Goal: Transaction & Acquisition: Download file/media

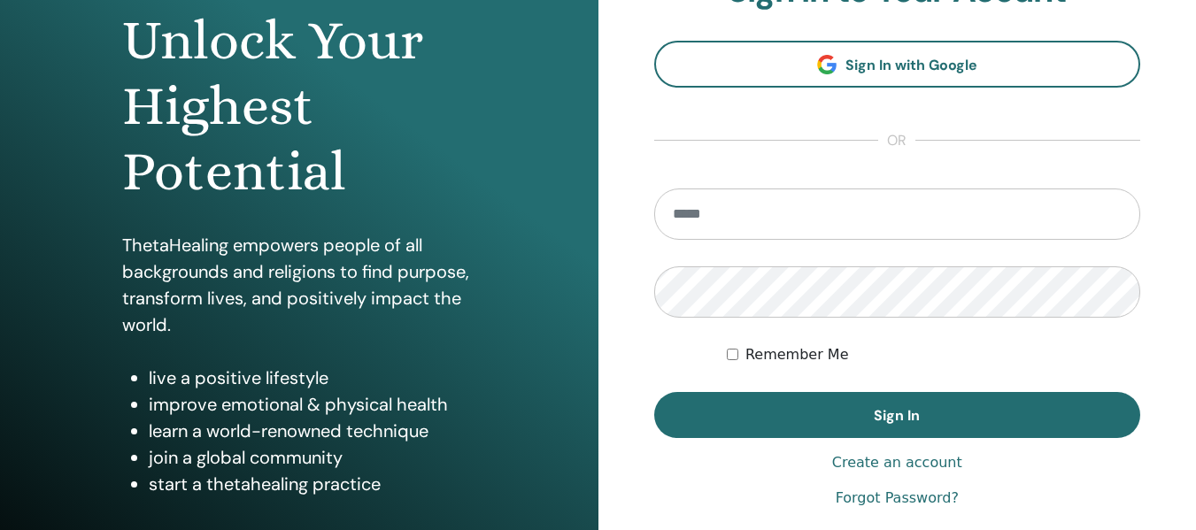
scroll to position [319, 0]
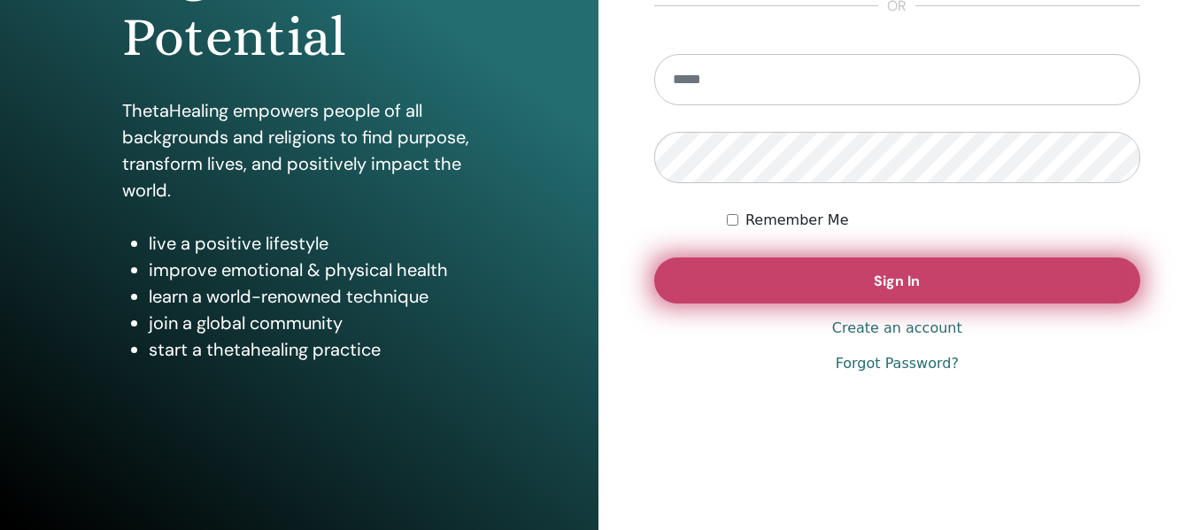
type input "**********"
click at [824, 281] on button "Sign In" at bounding box center [897, 281] width 487 height 46
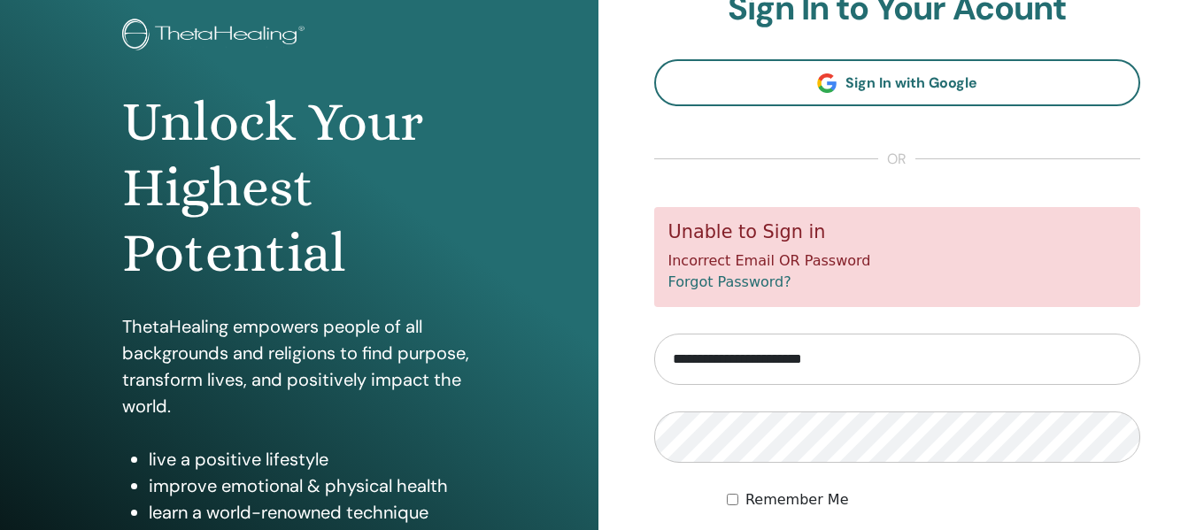
scroll to position [265, 0]
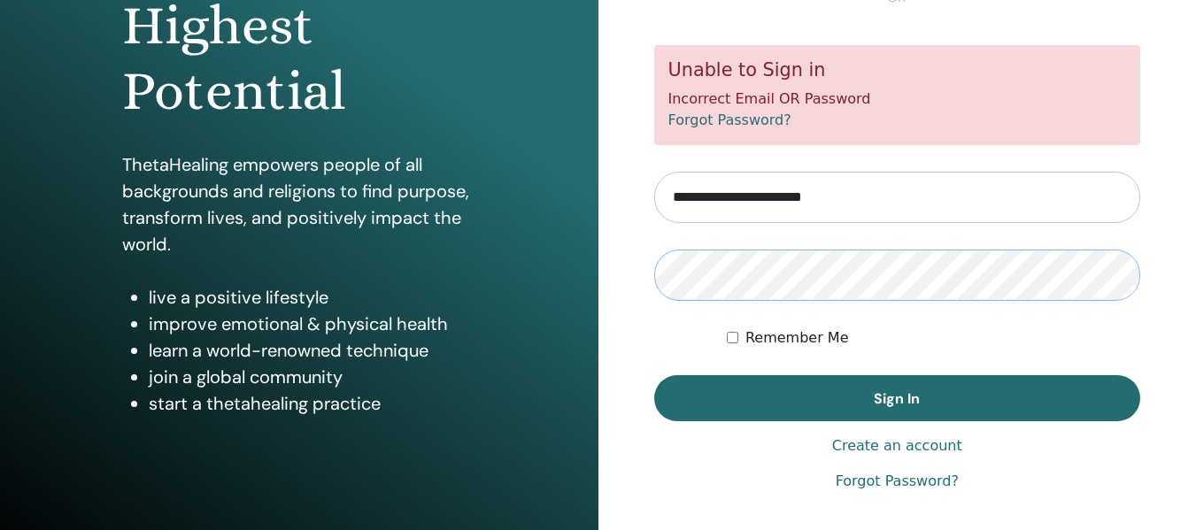
click at [473, 257] on div "Unlock Your Highest Potential ThetaHealing empowers people of all backgrounds a…" at bounding box center [598, 160] width 1196 height 850
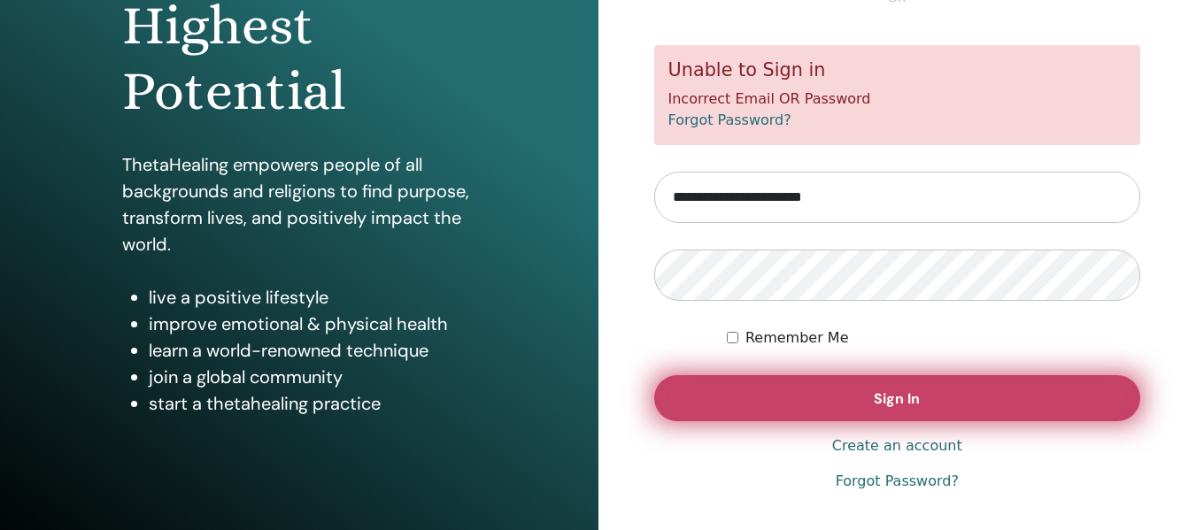
click at [803, 397] on button "Sign In" at bounding box center [897, 398] width 487 height 46
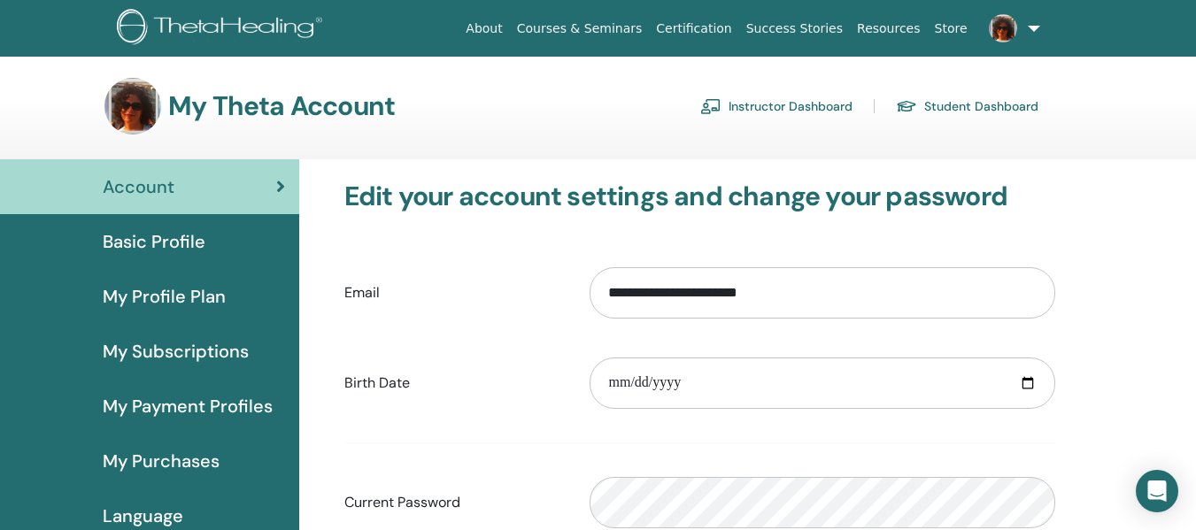
click at [794, 107] on link "Instructor Dashboard" at bounding box center [776, 106] width 152 height 28
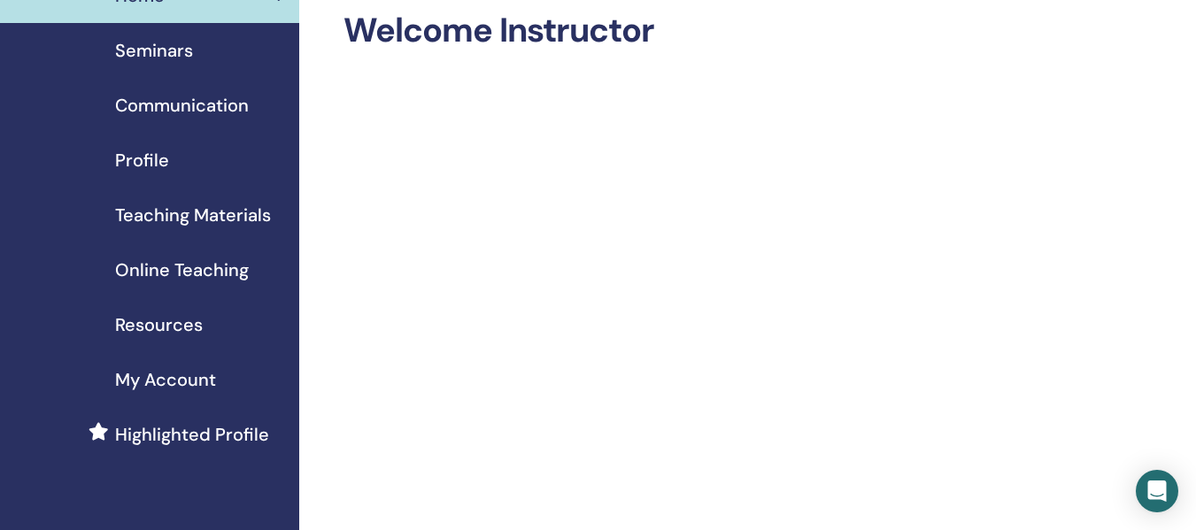
scroll to position [177, 0]
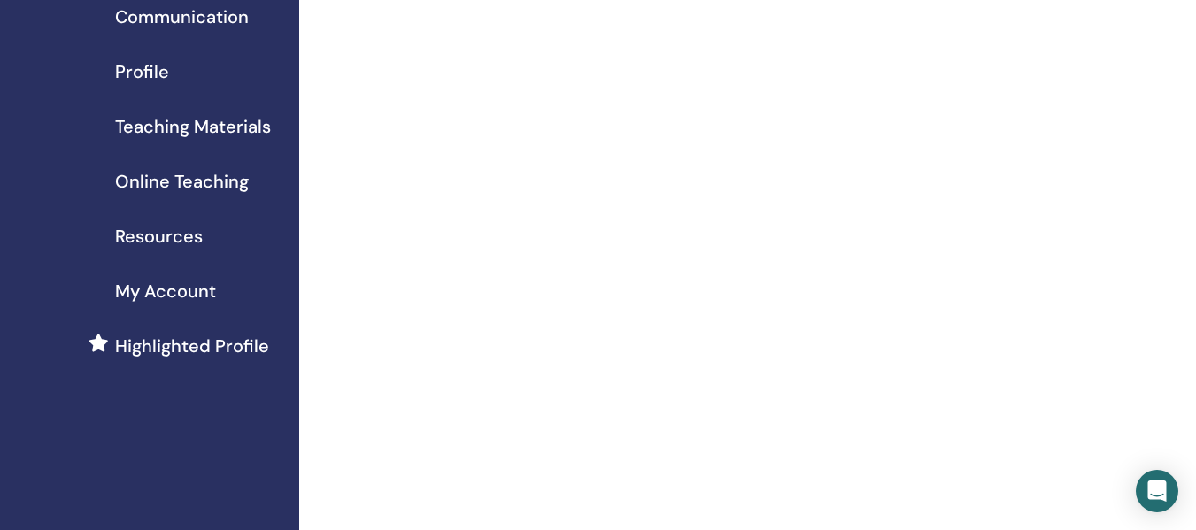
click at [169, 127] on span "Teaching Materials" at bounding box center [193, 126] width 156 height 27
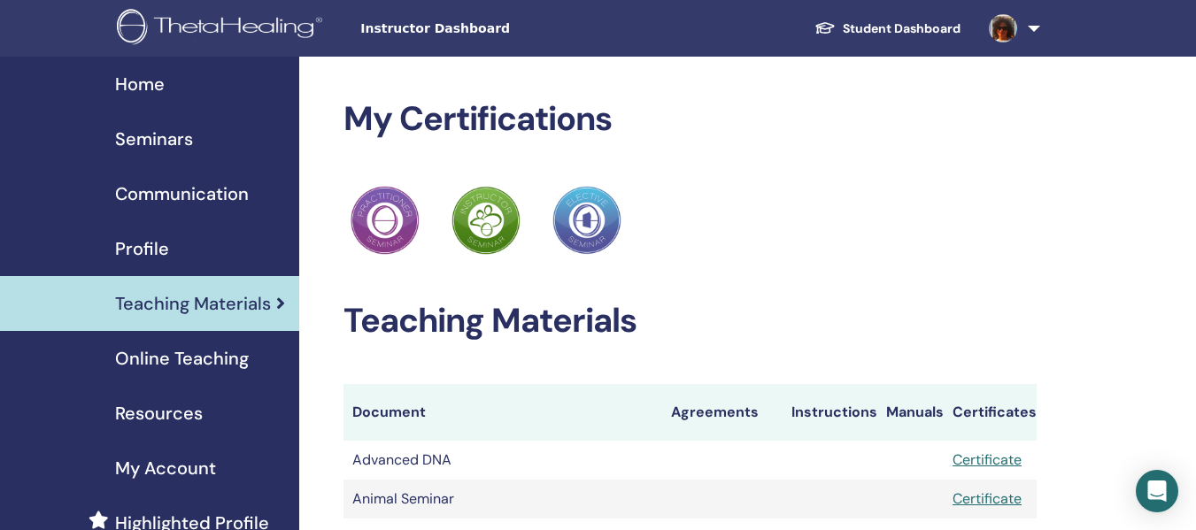
click at [166, 408] on span "Resources" at bounding box center [159, 413] width 88 height 27
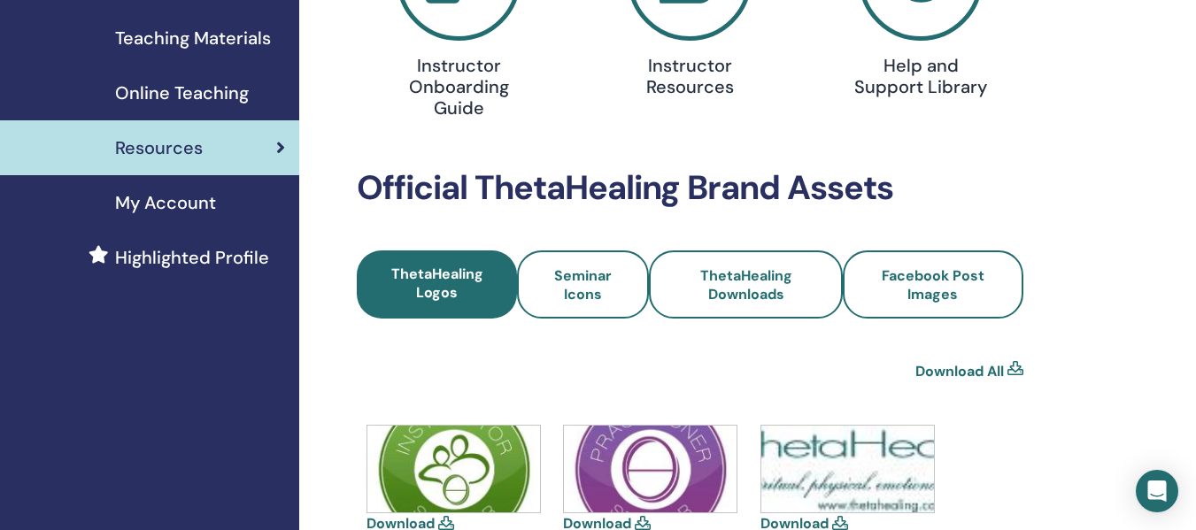
scroll to position [619, 0]
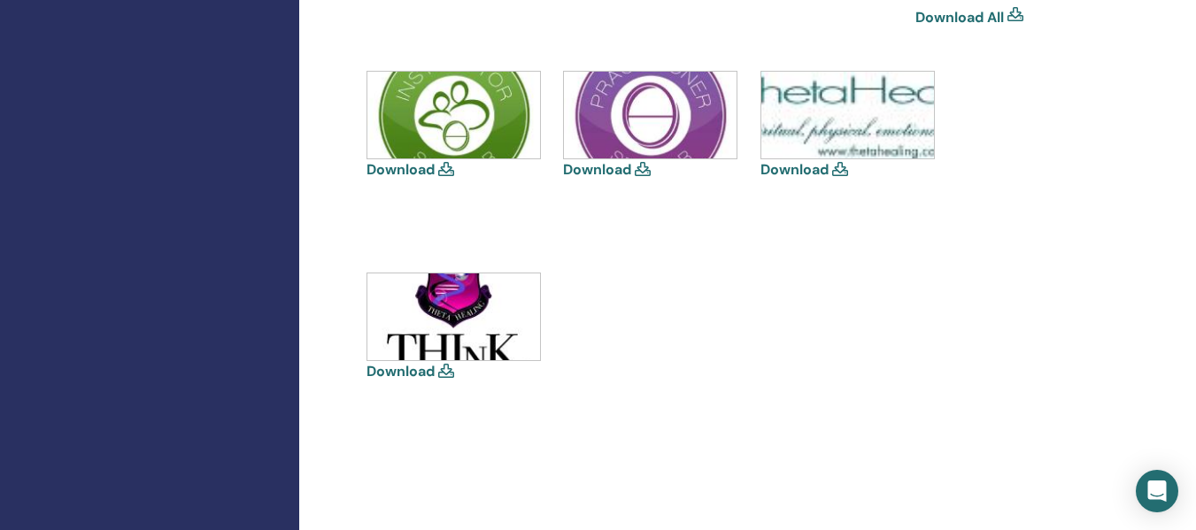
drag, startPoint x: 438, startPoint y: 377, endPoint x: 412, endPoint y: 379, distance: 26.6
click at [438, 378] on icon at bounding box center [446, 371] width 16 height 14
click at [457, 306] on img at bounding box center [453, 316] width 173 height 87
click at [409, 363] on link "Download" at bounding box center [400, 371] width 68 height 19
click at [639, 169] on icon at bounding box center [643, 169] width 16 height 14
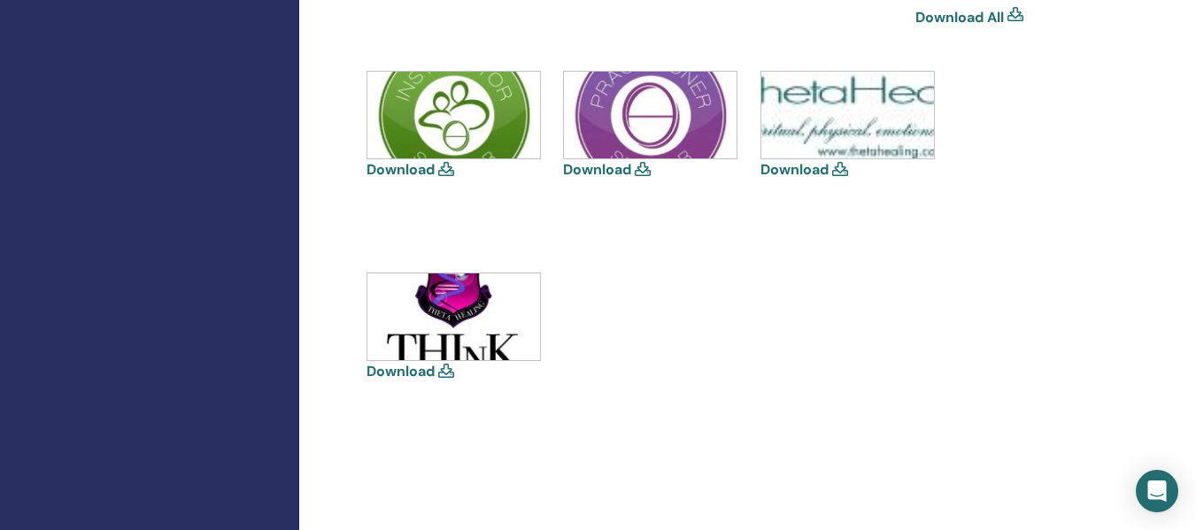
click at [484, 107] on img at bounding box center [453, 115] width 173 height 87
click at [462, 128] on img at bounding box center [453, 115] width 173 height 87
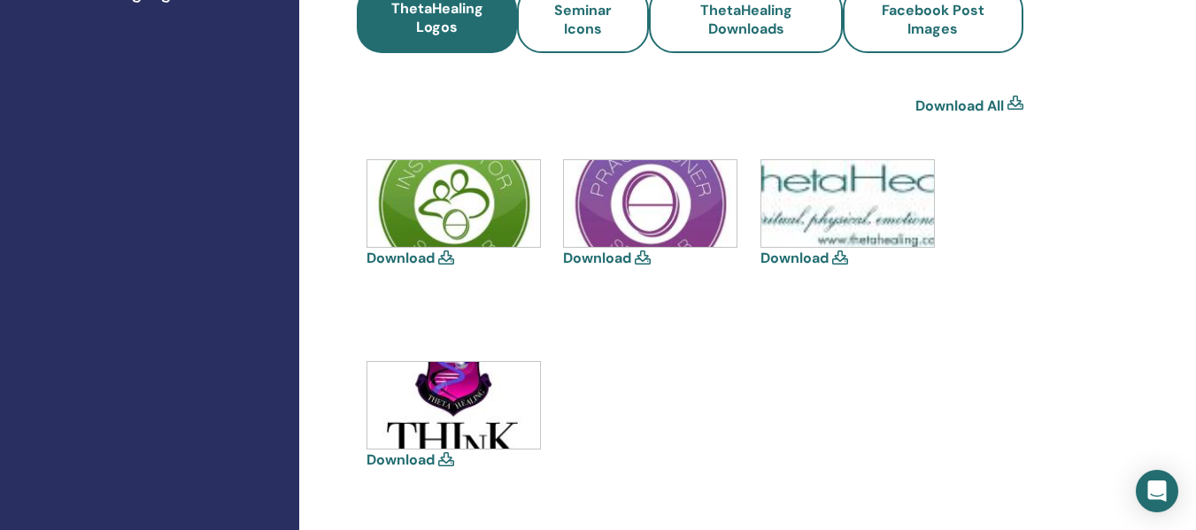
scroll to position [354, 0]
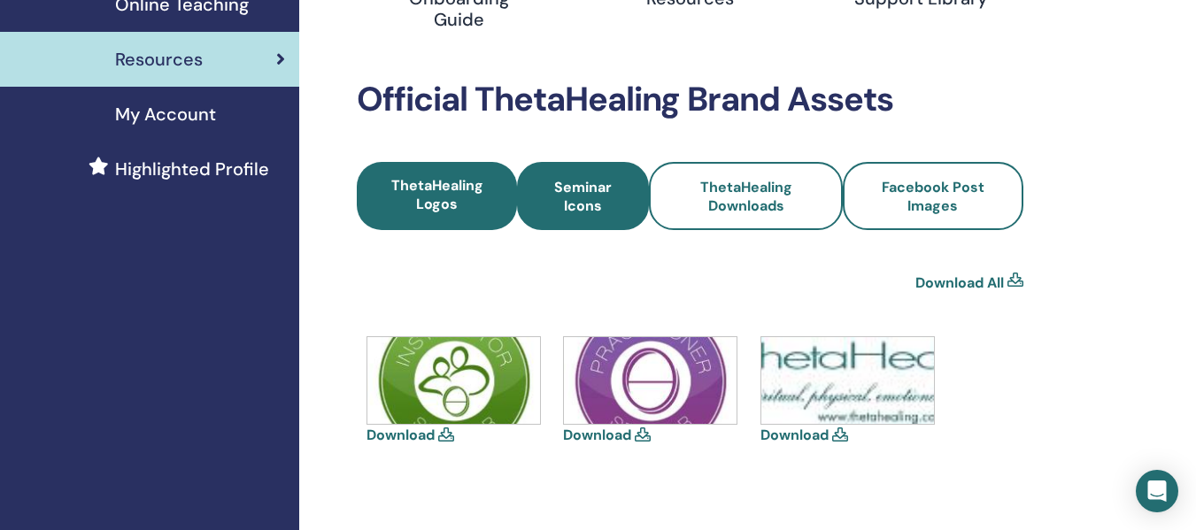
click at [593, 197] on span "Seminar Icons" at bounding box center [583, 196] width 84 height 37
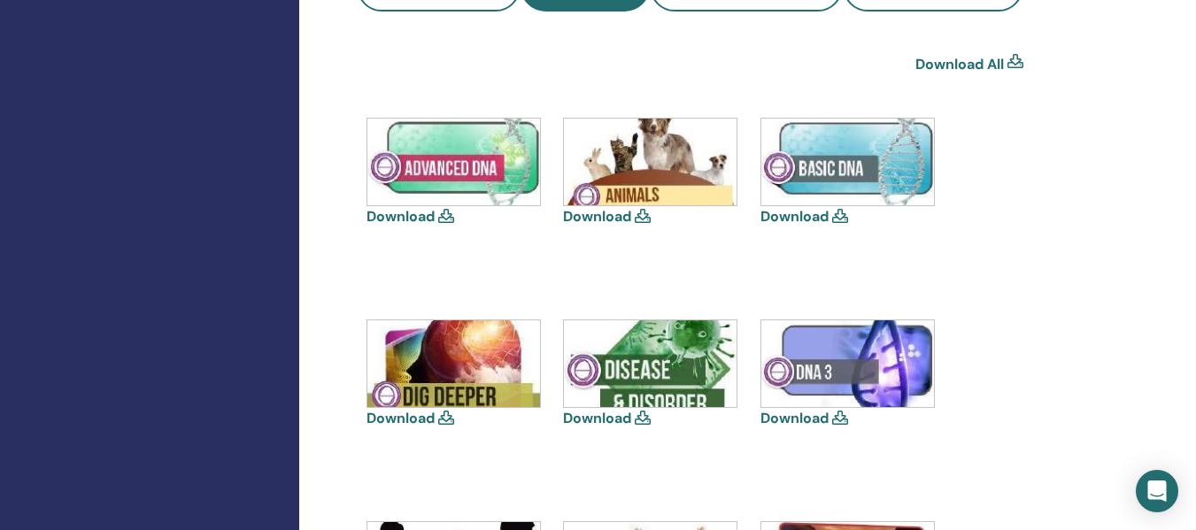
scroll to position [619, 0]
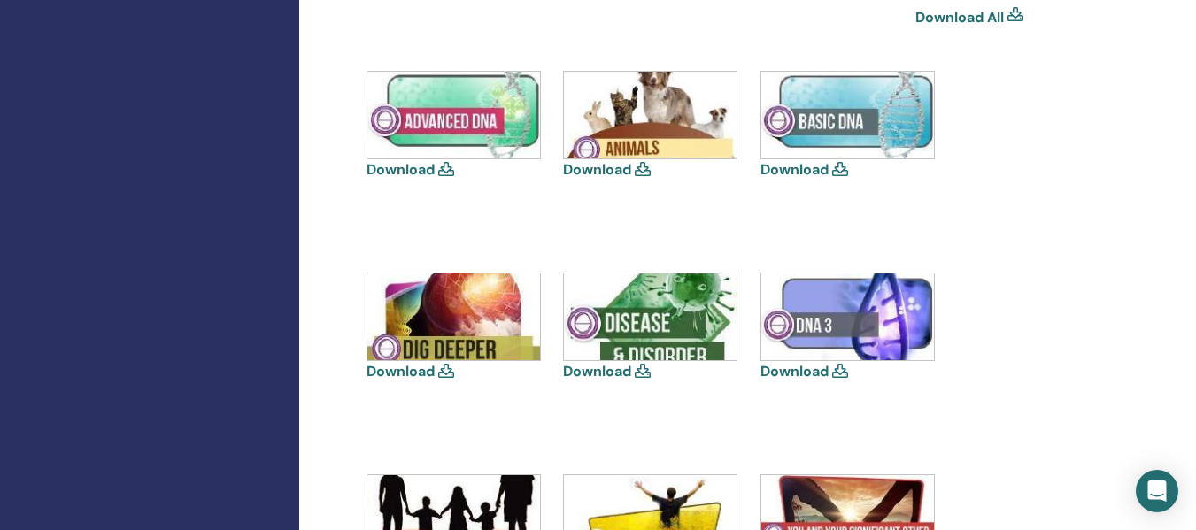
click at [796, 136] on img at bounding box center [847, 115] width 173 height 87
click at [819, 171] on link "Download" at bounding box center [794, 169] width 68 height 19
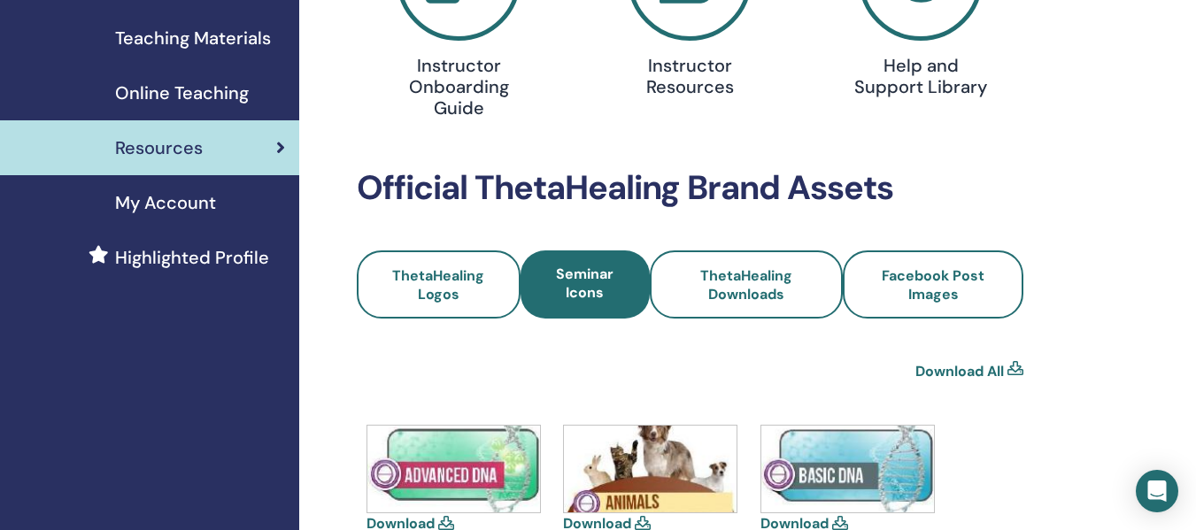
scroll to position [0, 0]
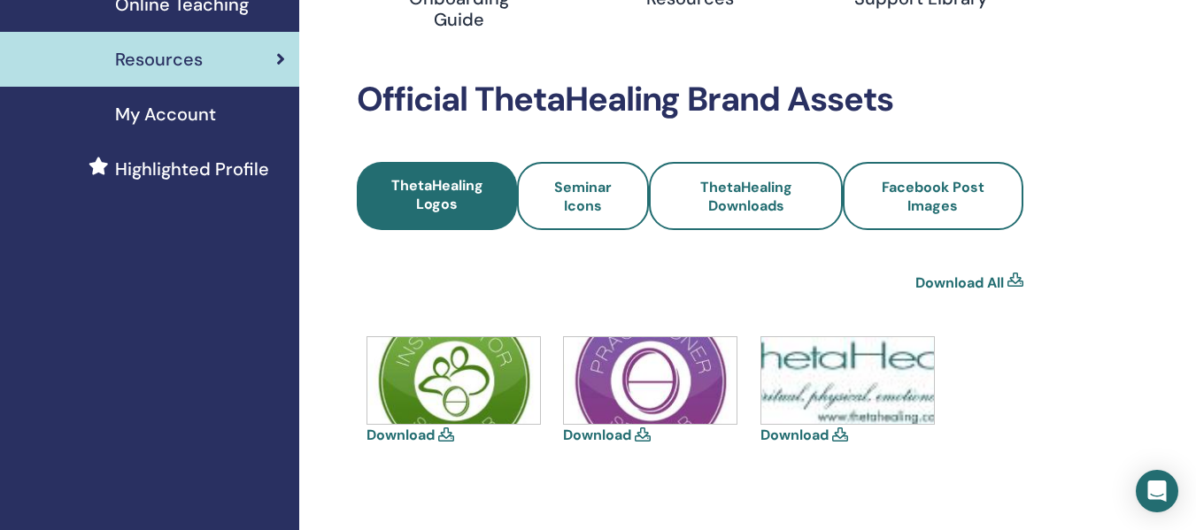
scroll to position [531, 0]
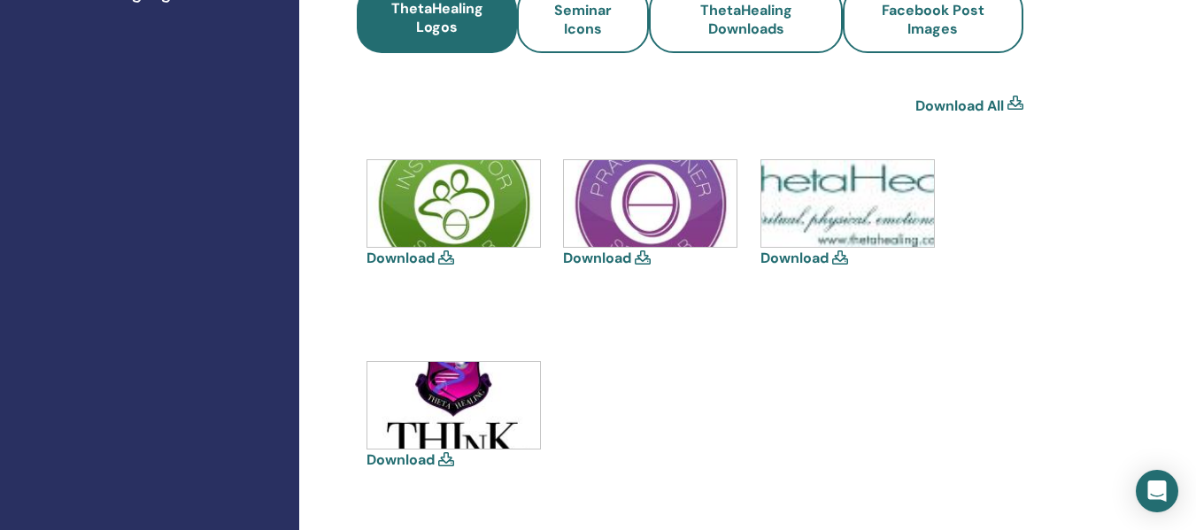
click at [453, 202] on img at bounding box center [453, 203] width 173 height 87
click at [444, 179] on img at bounding box center [453, 203] width 173 height 87
click at [446, 258] on icon at bounding box center [446, 257] width 16 height 14
click at [407, 242] on img at bounding box center [453, 203] width 173 height 87
click at [654, 204] on img at bounding box center [650, 203] width 173 height 87
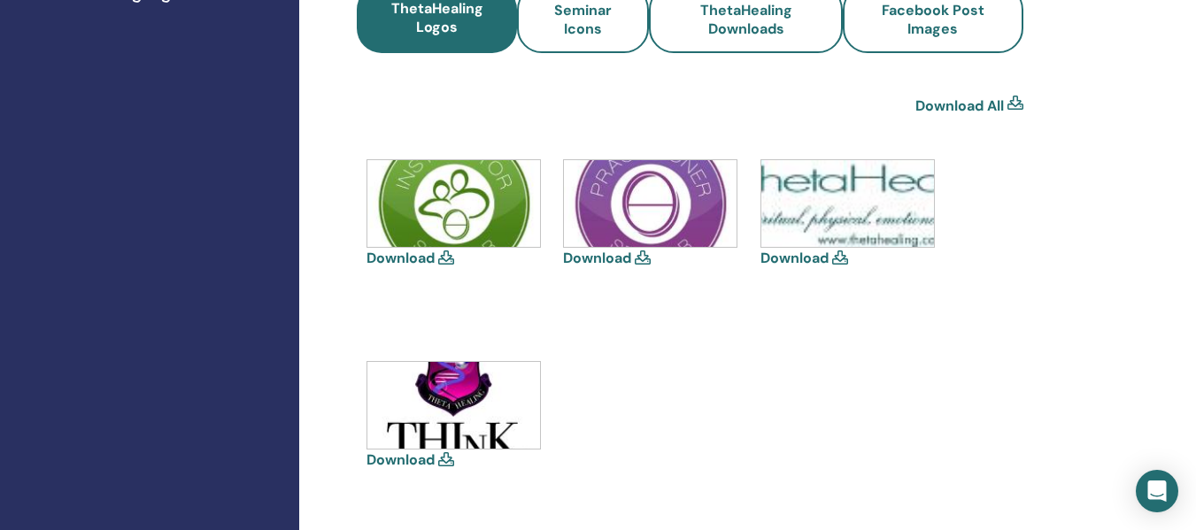
click at [876, 201] on img at bounding box center [847, 203] width 173 height 87
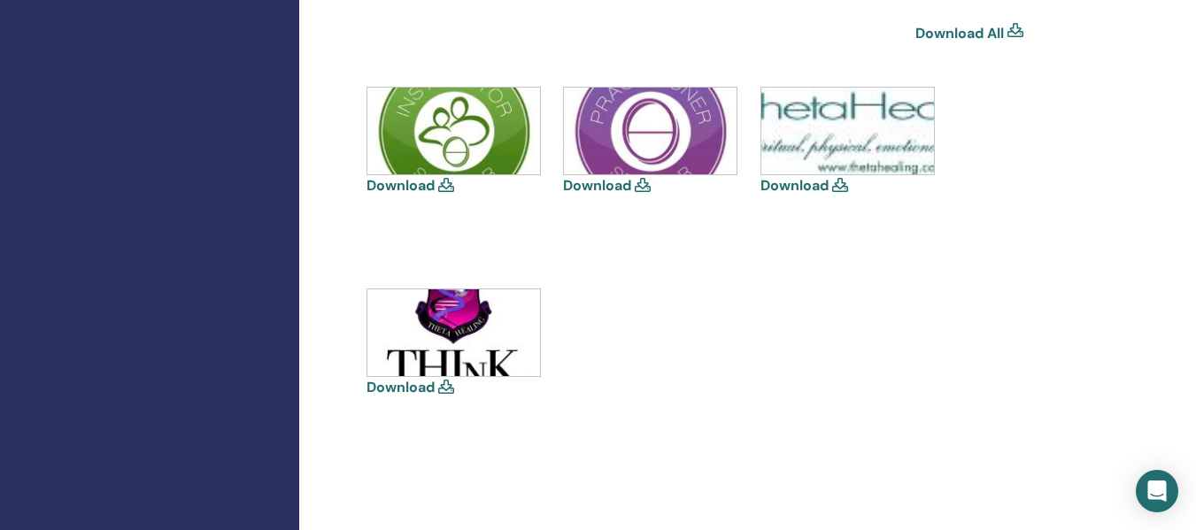
scroll to position [619, 0]
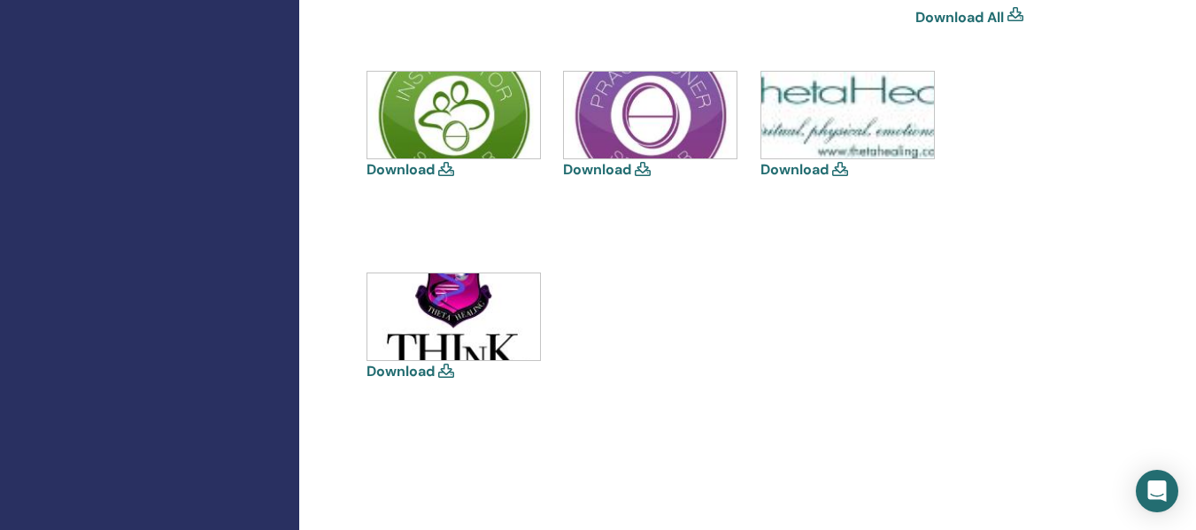
click at [977, 23] on link "Download All" at bounding box center [959, 17] width 88 height 21
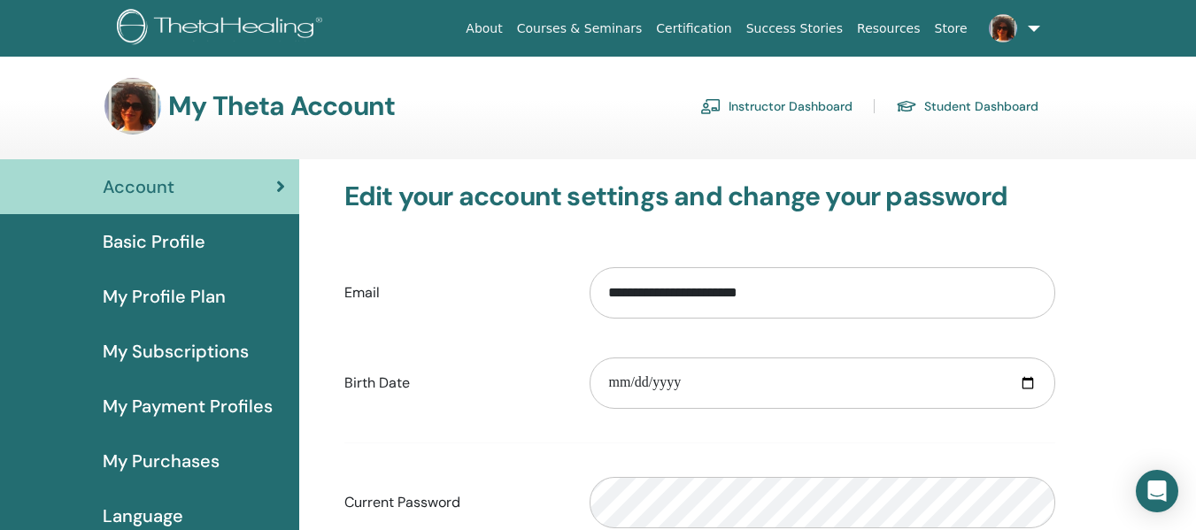
click at [766, 97] on link "Instructor Dashboard" at bounding box center [776, 106] width 152 height 28
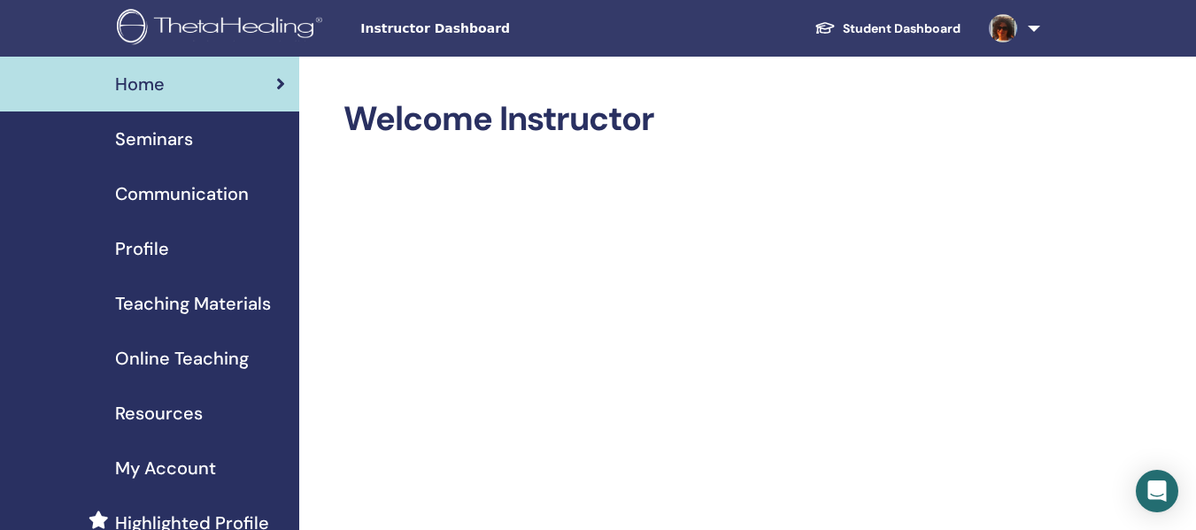
click at [157, 407] on span "Resources" at bounding box center [159, 413] width 88 height 27
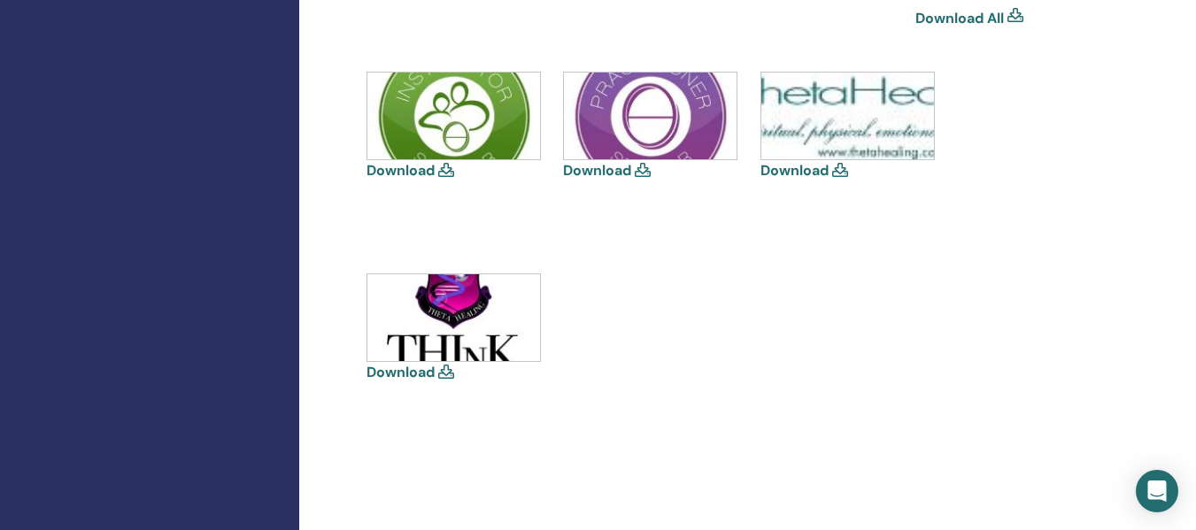
scroll to position [619, 0]
click at [835, 114] on img at bounding box center [847, 115] width 173 height 87
click at [837, 162] on icon at bounding box center [840, 169] width 16 height 14
click at [838, 173] on icon at bounding box center [840, 169] width 16 height 14
click at [838, 172] on icon at bounding box center [840, 169] width 16 height 14
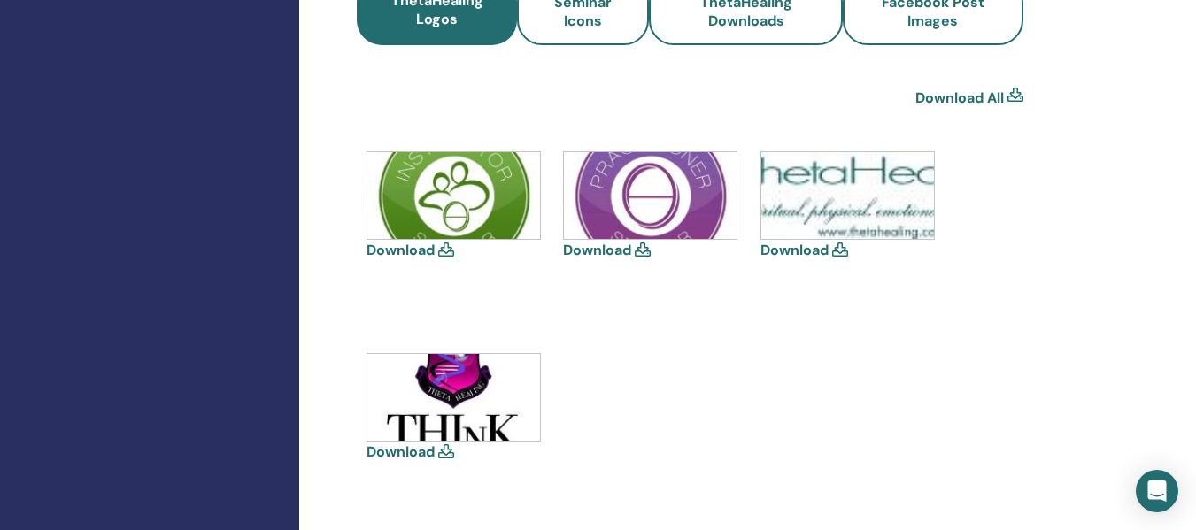
scroll to position [354, 0]
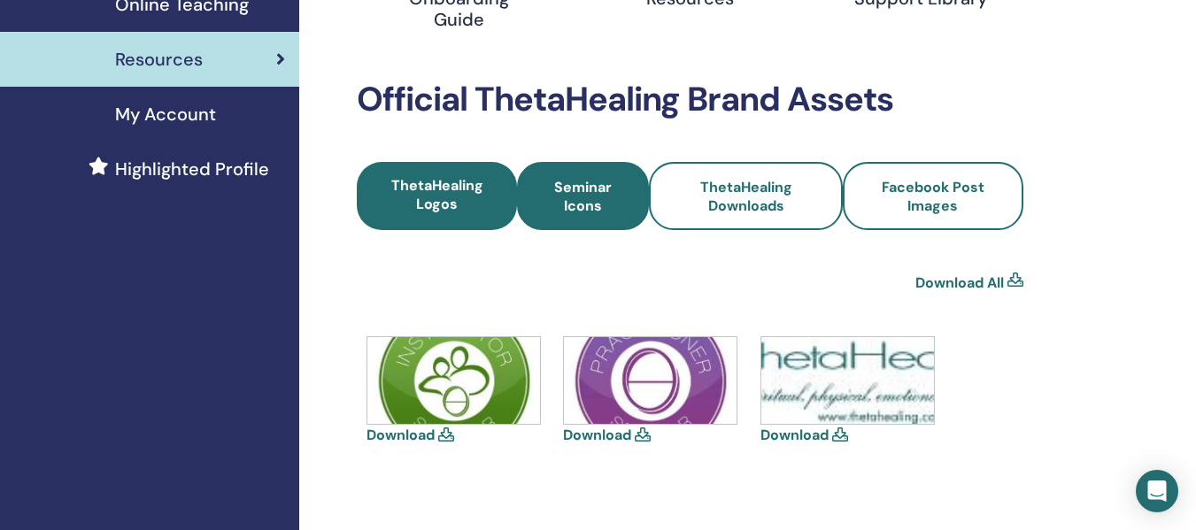
click at [612, 203] on span "Seminar Icons" at bounding box center [583, 196] width 84 height 37
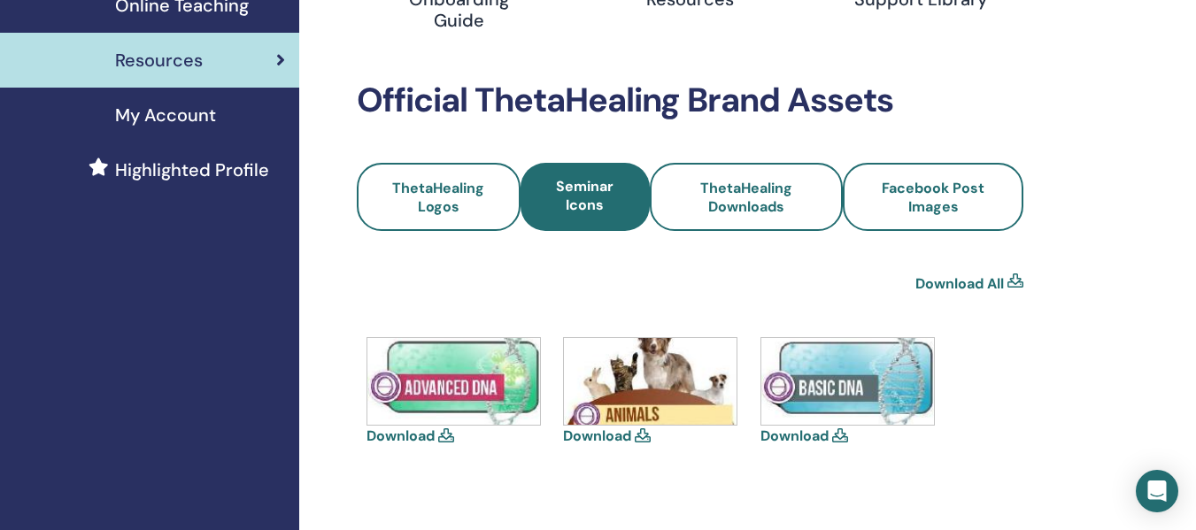
scroll to position [354, 0]
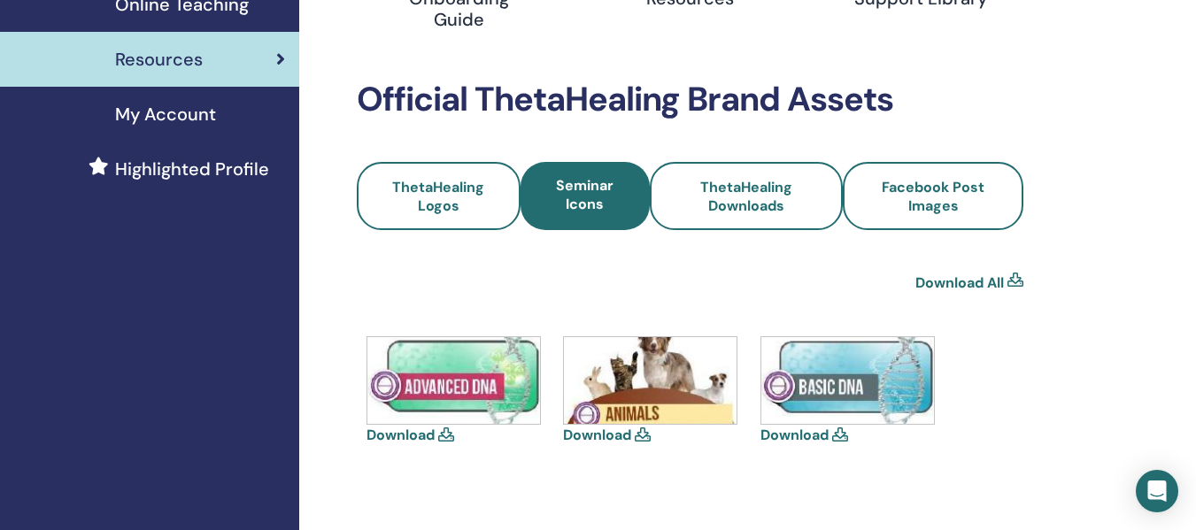
click at [841, 433] on icon at bounding box center [840, 434] width 16 height 14
click at [855, 370] on img at bounding box center [847, 380] width 173 height 87
click at [831, 376] on img at bounding box center [847, 380] width 173 height 87
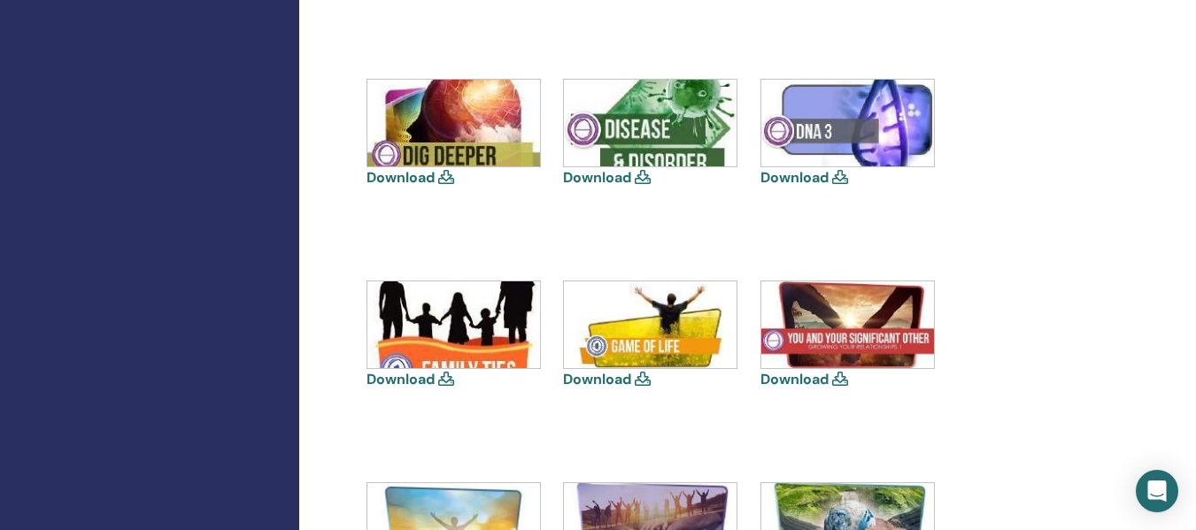
scroll to position [531, 0]
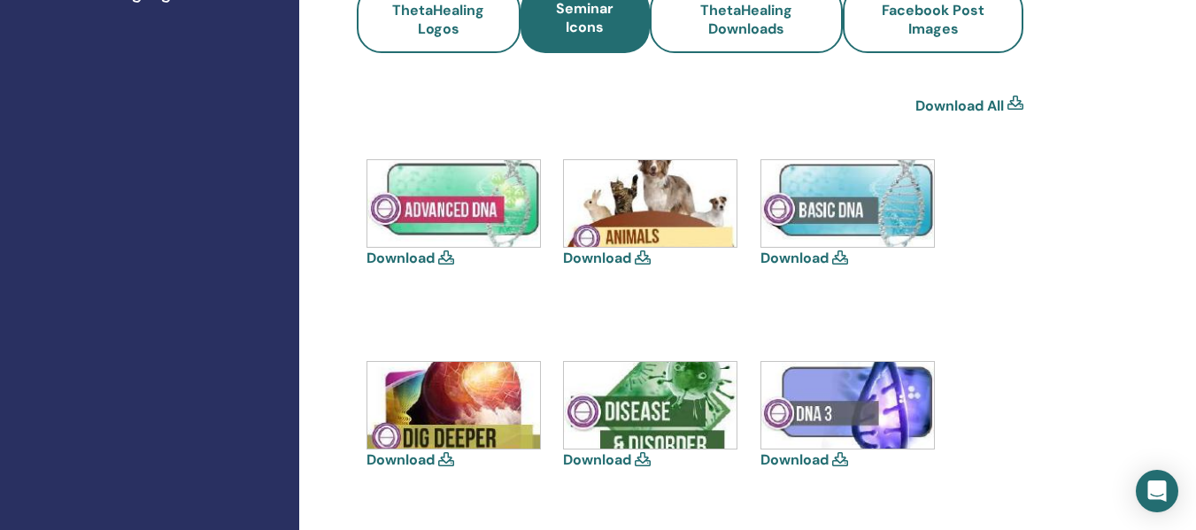
click at [973, 104] on link "Download All" at bounding box center [959, 106] width 88 height 21
